Goal: Transaction & Acquisition: Purchase product/service

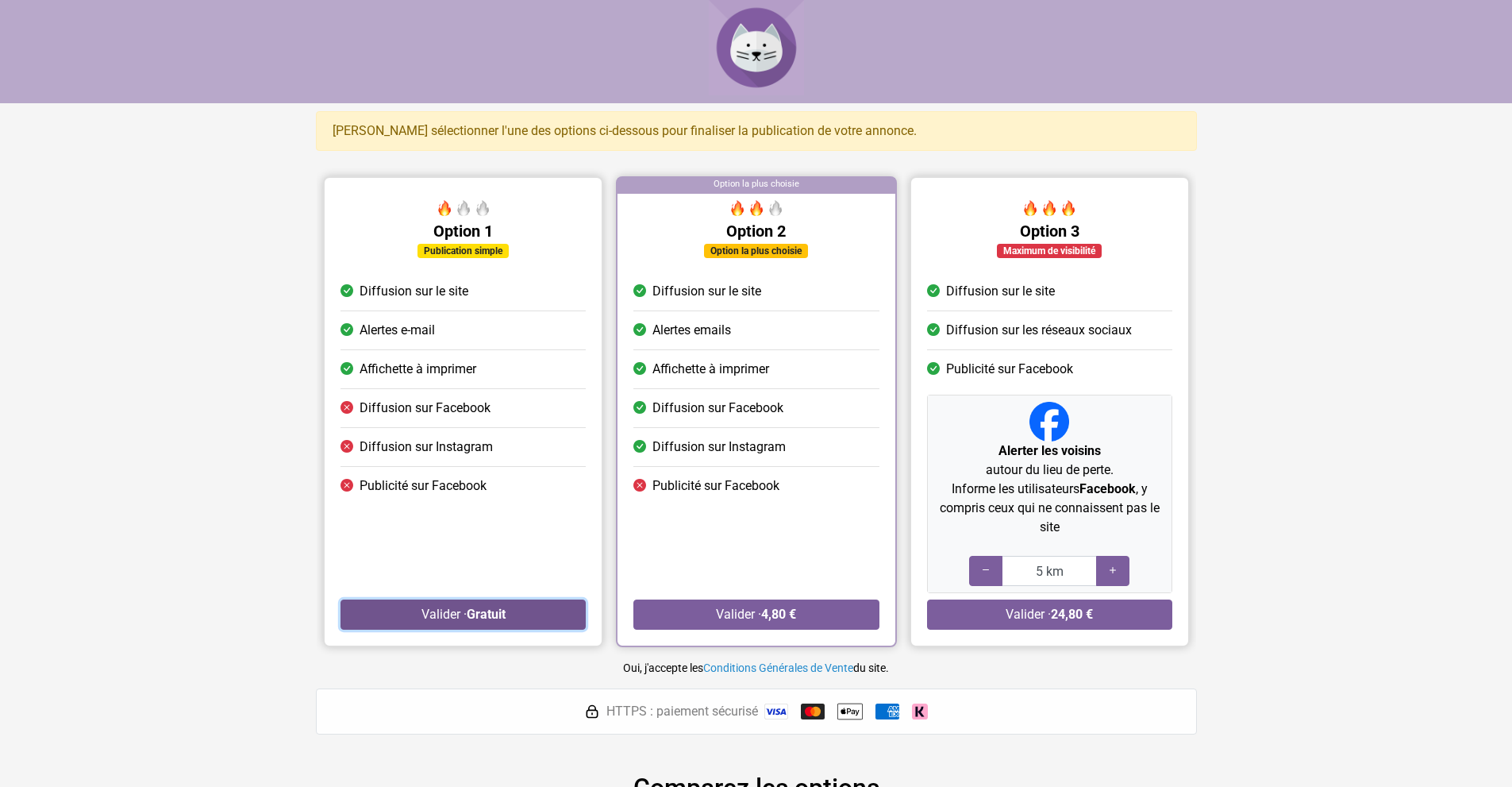
click at [473, 611] on strong "Gratuit" at bounding box center [485, 614] width 39 height 15
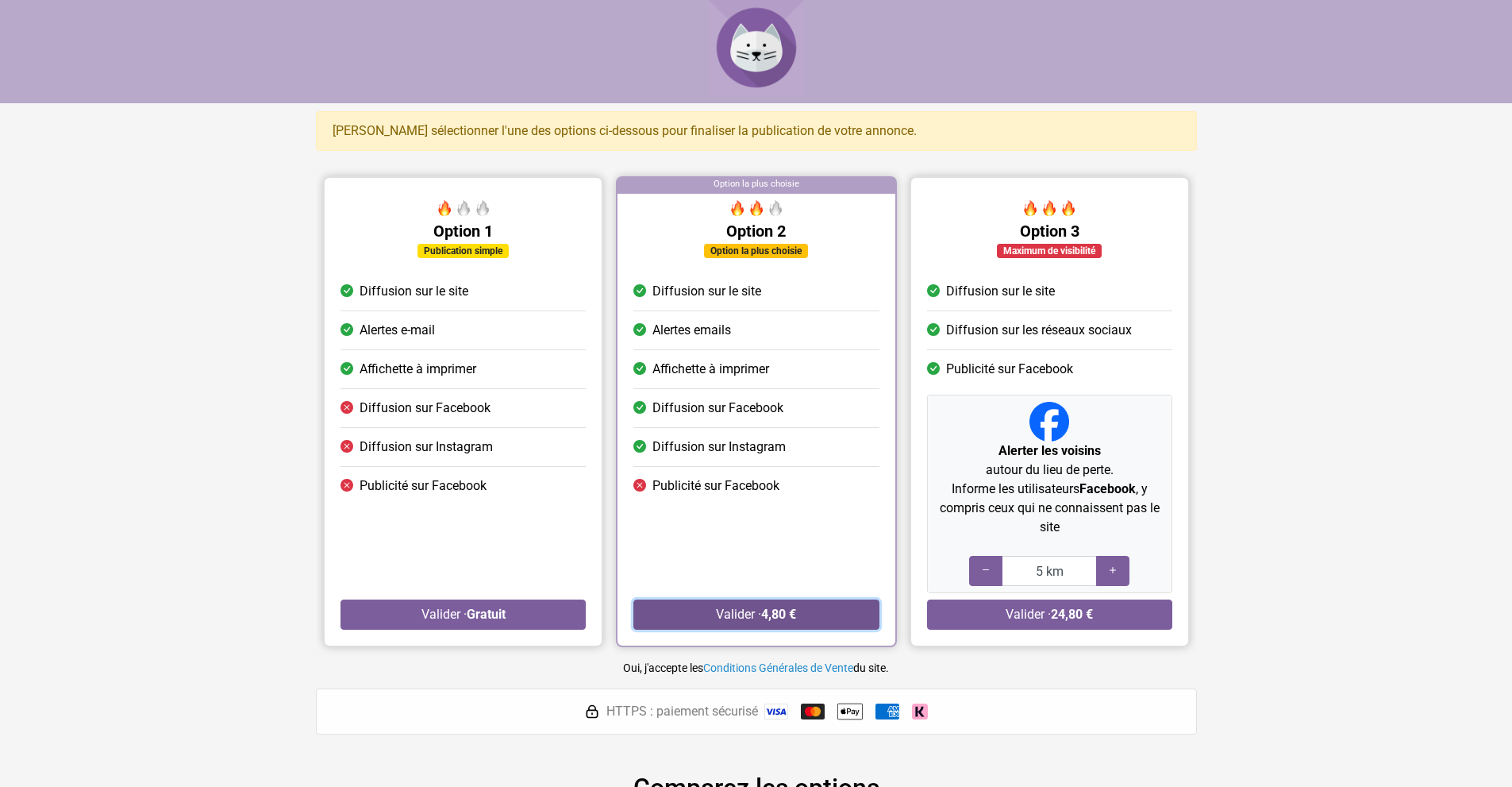
click at [770, 616] on strong "4,80 €" at bounding box center [778, 614] width 35 height 15
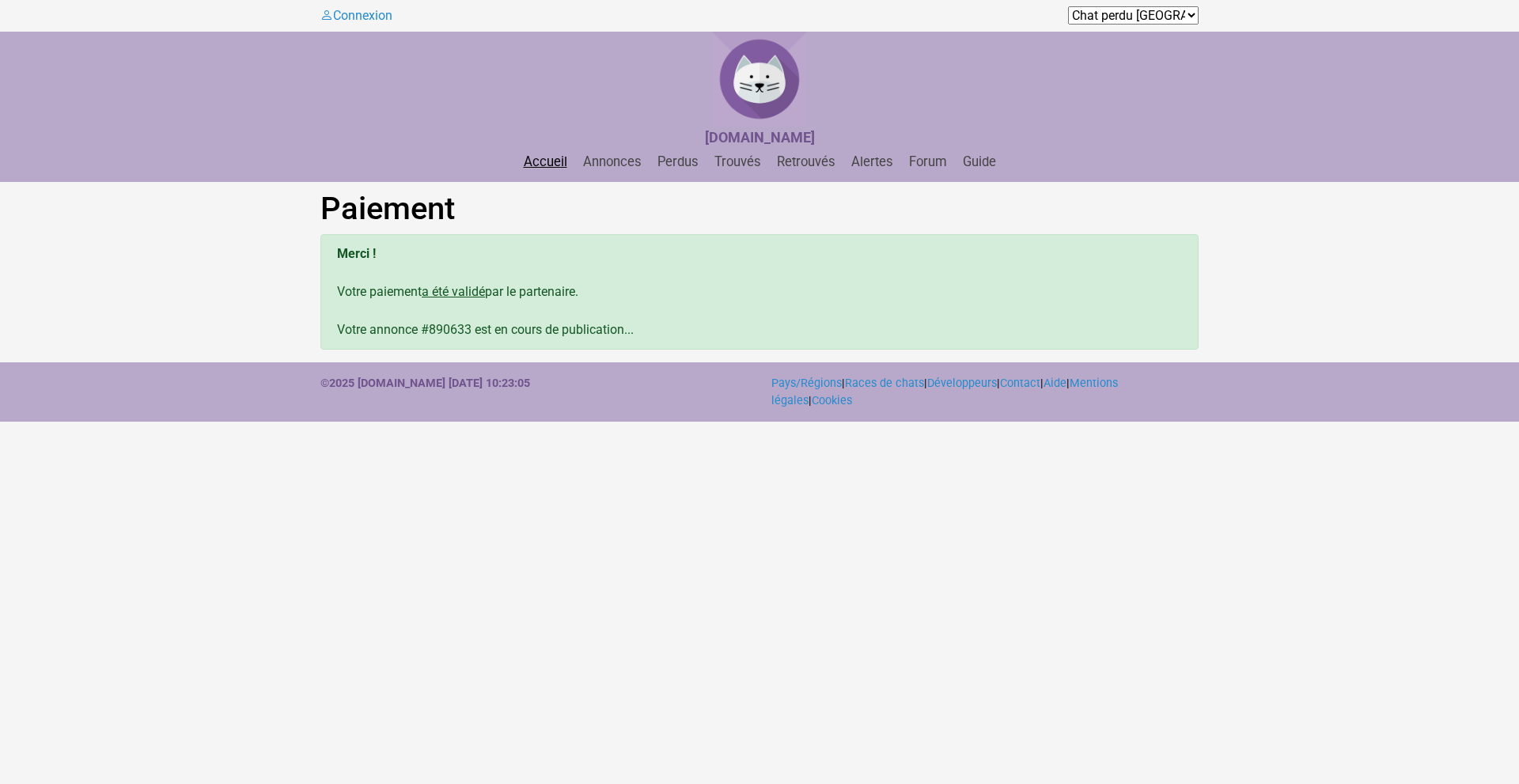
click at [555, 161] on link "Accueil" at bounding box center [545, 161] width 56 height 15
